Goal: Purchase product/service

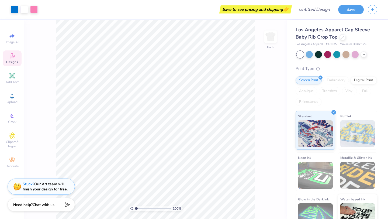
click at [13, 55] on icon at bounding box center [12, 56] width 6 height 6
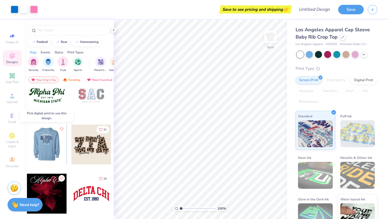
scroll to position [454, 0]
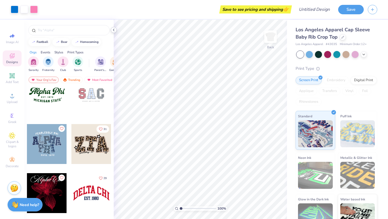
click at [113, 30] on icon at bounding box center [114, 30] width 4 height 4
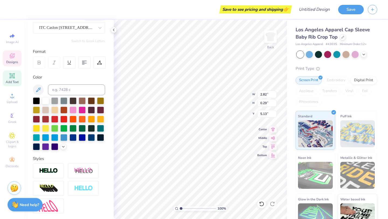
scroll to position [49, 0]
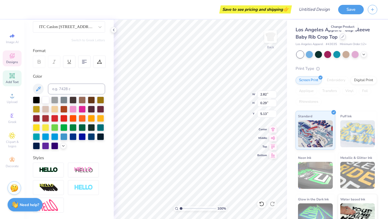
click at [342, 37] on icon at bounding box center [343, 37] width 2 height 2
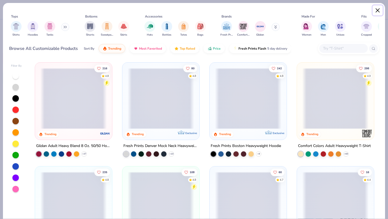
click at [377, 11] on button "Close" at bounding box center [377, 10] width 10 height 10
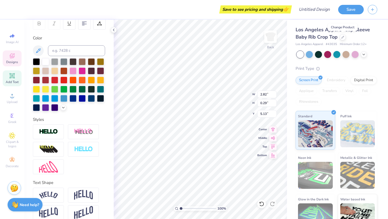
scroll to position [94, 0]
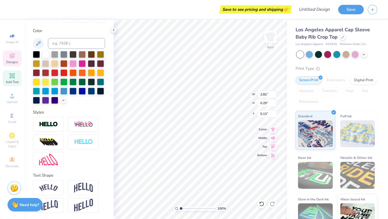
click at [372, 28] on div "Los Angeles Apparel Cap Sleeve Baby Rib Crop Top" at bounding box center [336, 33] width 82 height 15
click at [12, 56] on icon at bounding box center [12, 56] width 6 height 6
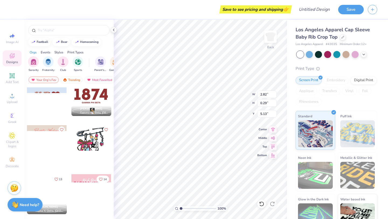
scroll to position [897, 0]
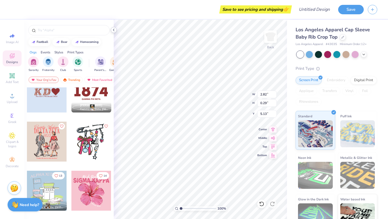
click at [114, 30] on icon at bounding box center [114, 30] width 4 height 4
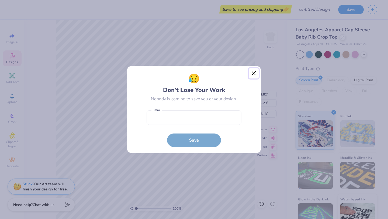
click at [251, 73] on button "Close" at bounding box center [254, 73] width 10 height 10
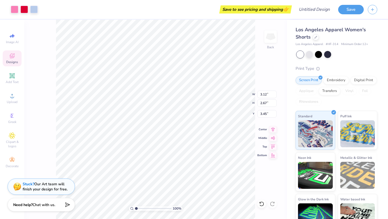
click at [14, 72] on div "Add Text" at bounding box center [12, 78] width 19 height 16
click at [13, 78] on icon at bounding box center [12, 75] width 6 height 6
click at [12, 76] on icon at bounding box center [11, 75] width 5 height 5
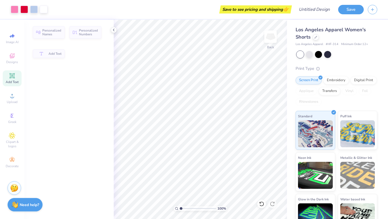
click at [266, 43] on div "Back" at bounding box center [270, 39] width 12 height 19
